Goal: Task Accomplishment & Management: Use online tool/utility

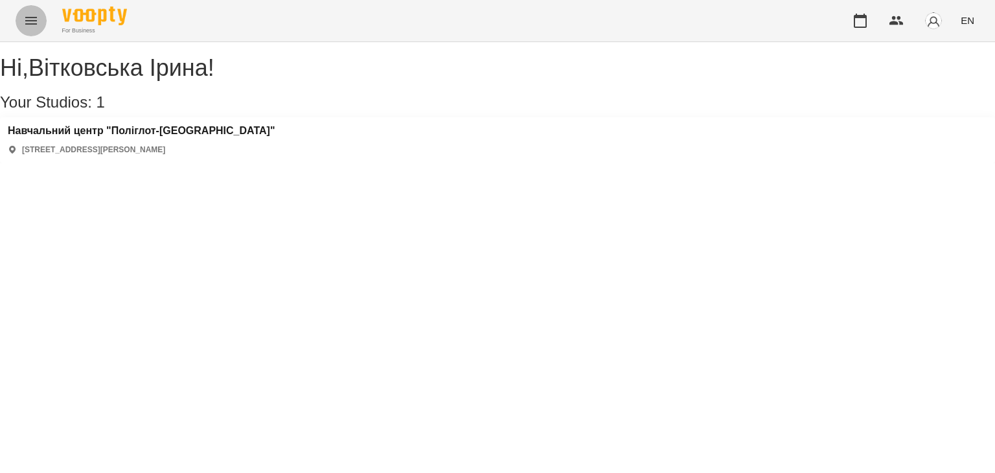
click at [35, 10] on button "Menu" at bounding box center [31, 20] width 31 height 31
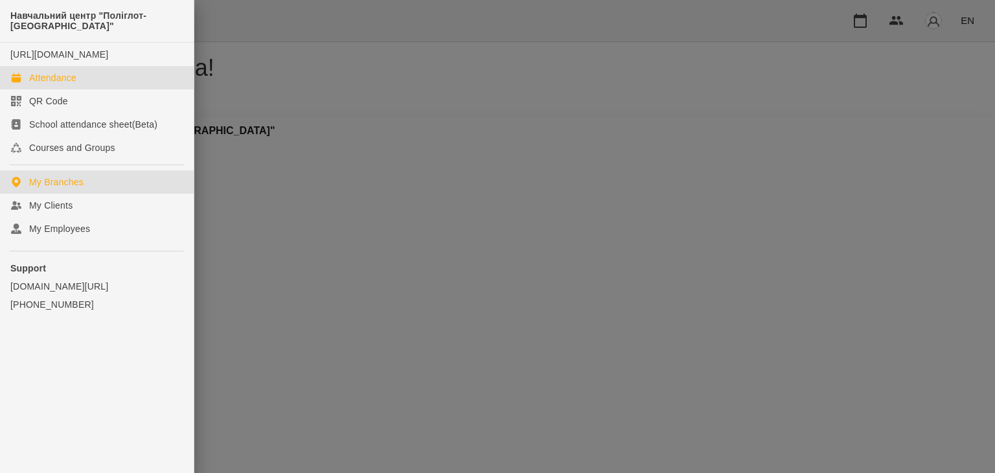
click at [77, 89] on link "Attendance" at bounding box center [97, 77] width 194 height 23
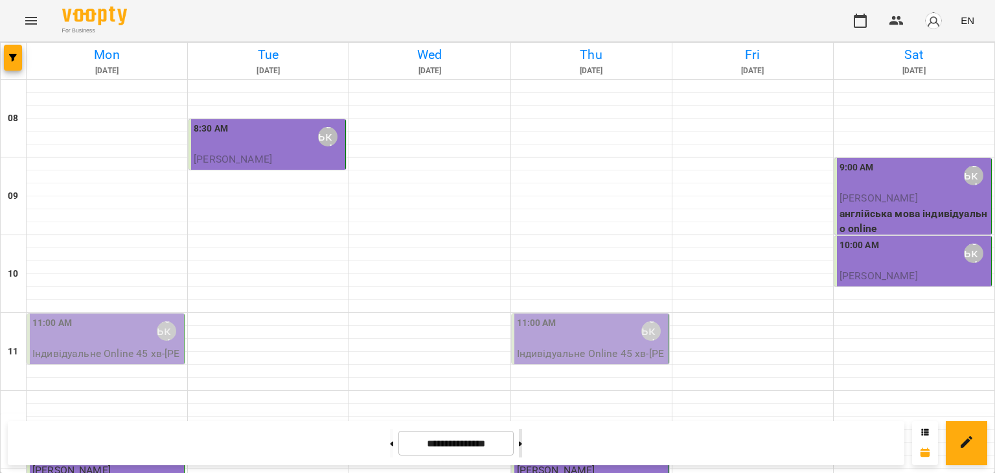
click at [522, 447] on button at bounding box center [520, 443] width 3 height 29
type input "**********"
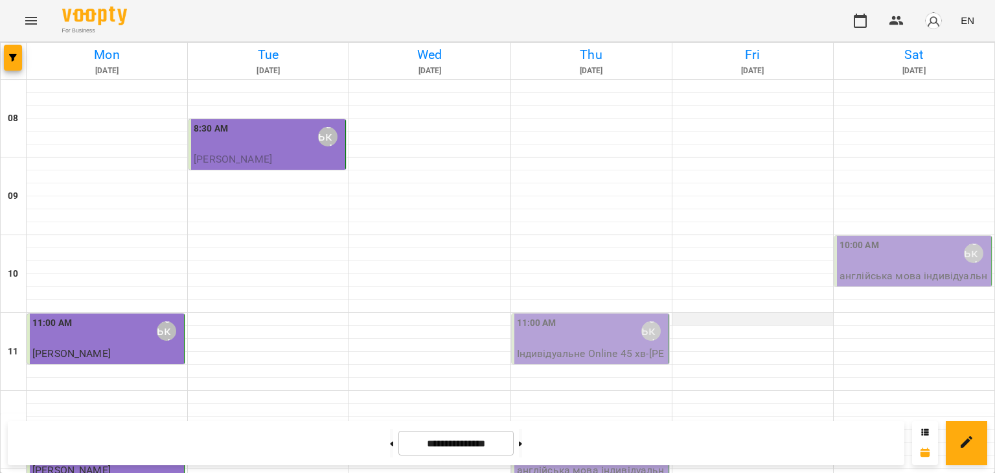
scroll to position [130, 0]
click at [641, 321] on div "Вітковська Ірина" at bounding box center [650, 330] width 19 height 19
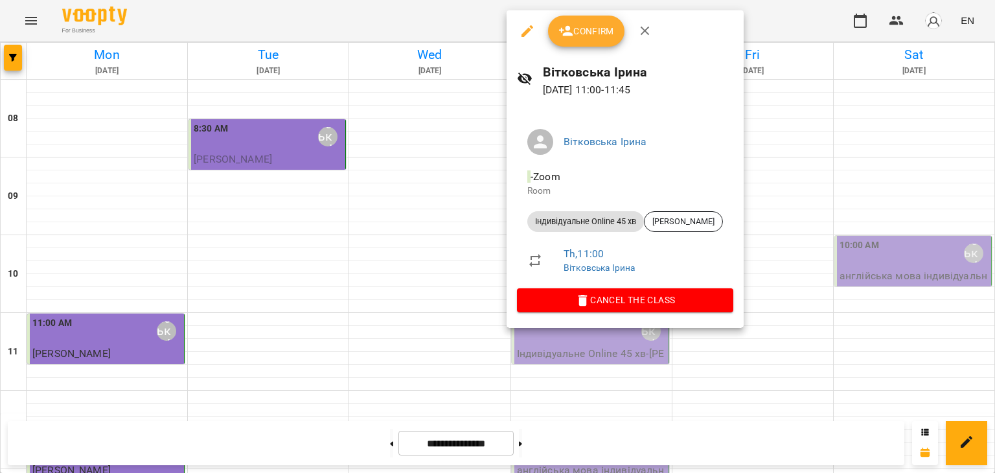
click at [580, 19] on button "Confirm" at bounding box center [586, 31] width 76 height 31
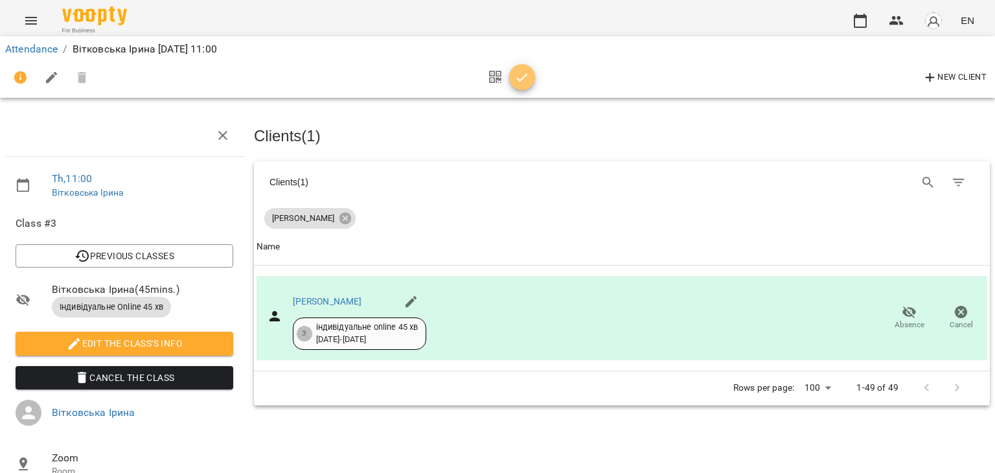
click at [524, 84] on icon "button" at bounding box center [522, 78] width 16 height 16
